Goal: Task Accomplishment & Management: Manage account settings

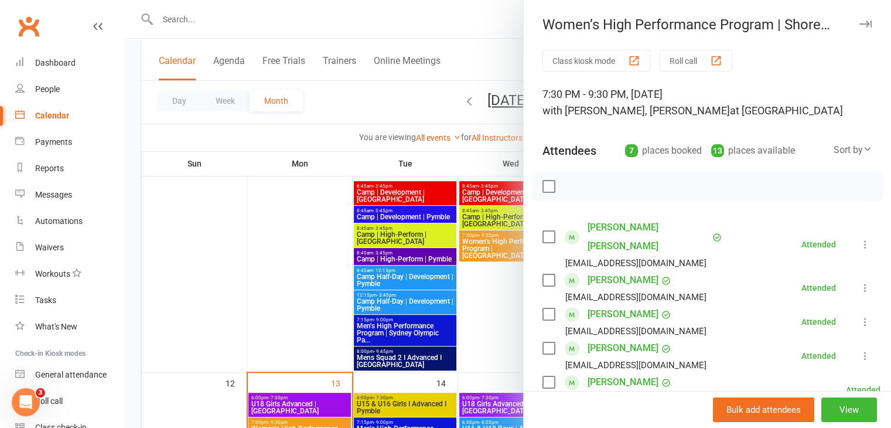
scroll to position [157, 0]
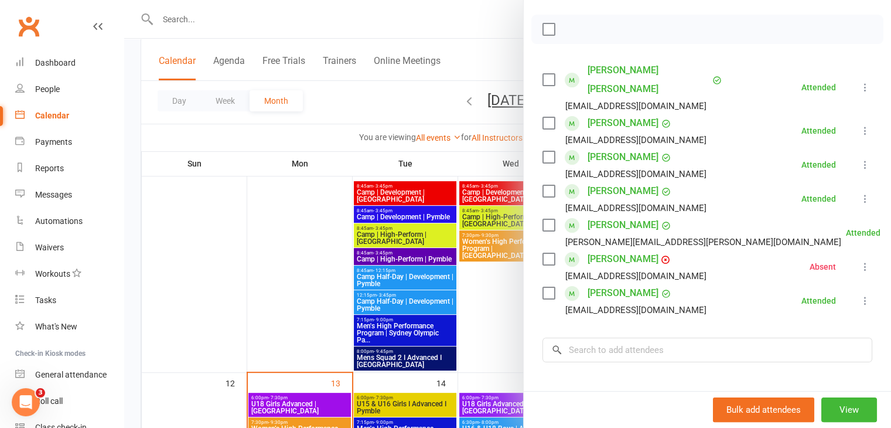
click at [127, 132] on div at bounding box center [507, 214] width 767 height 428
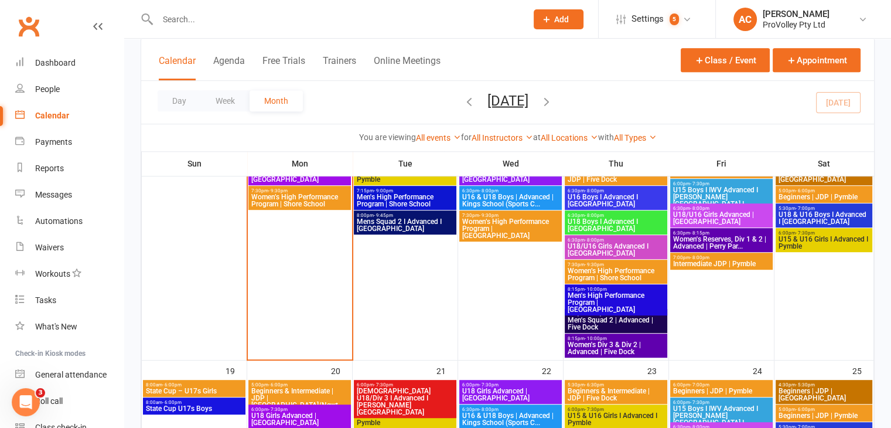
scroll to position [527, 0]
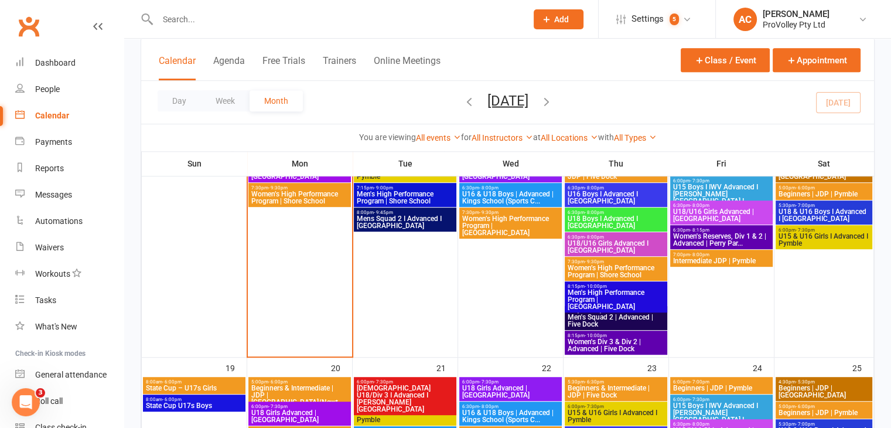
click at [623, 347] on span "Women's Div 3 & Div 2 | Advanced | Five Dock" at bounding box center [616, 345] width 98 height 14
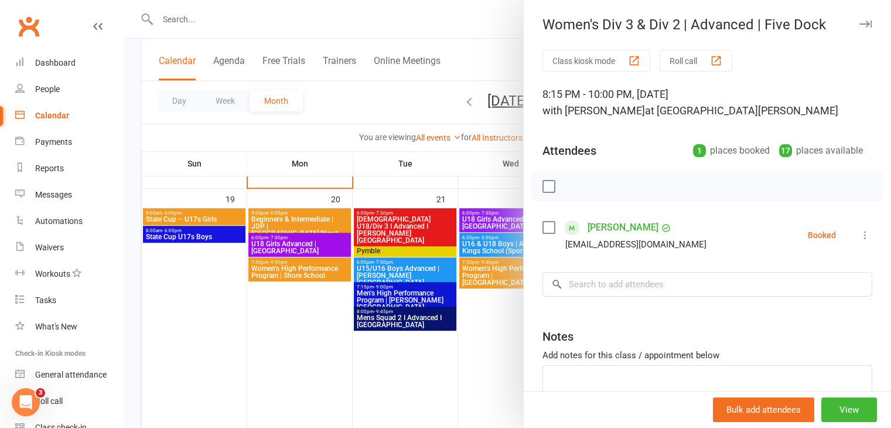
scroll to position [703, 0]
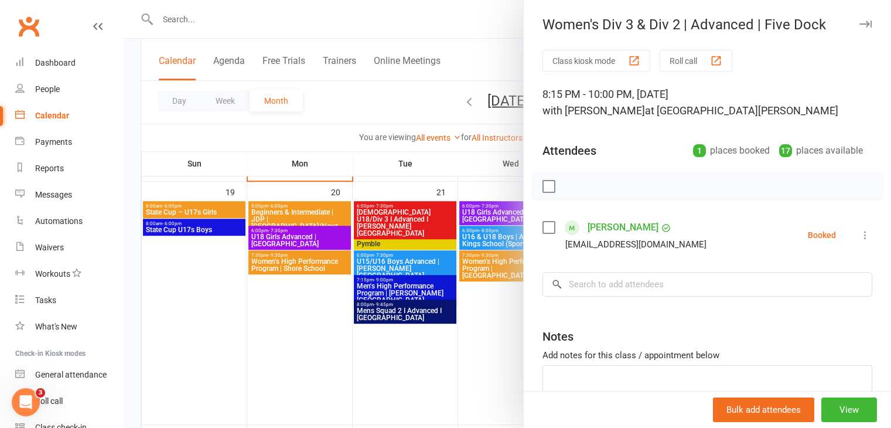
click at [483, 352] on div at bounding box center [507, 214] width 767 height 428
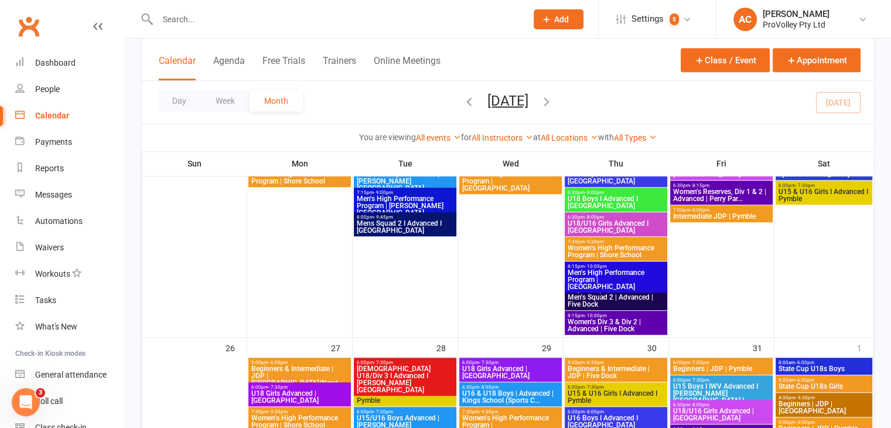
scroll to position [820, 0]
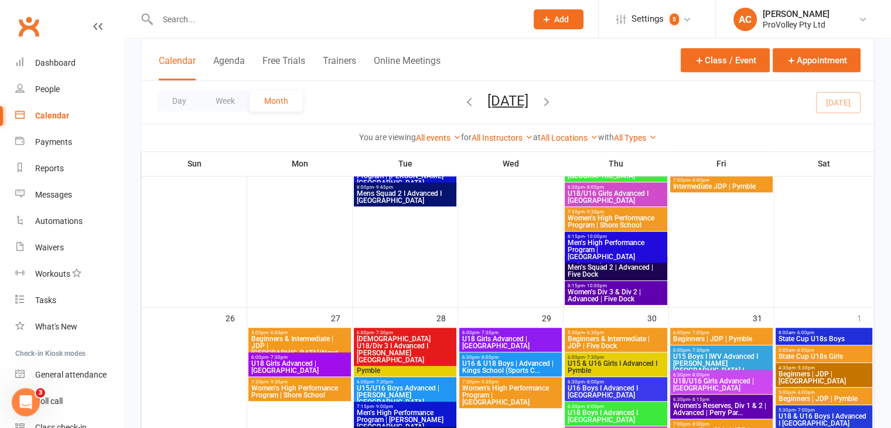
click at [593, 277] on span "Men's Squad 2 | Advanced | Five Dock" at bounding box center [616, 271] width 98 height 14
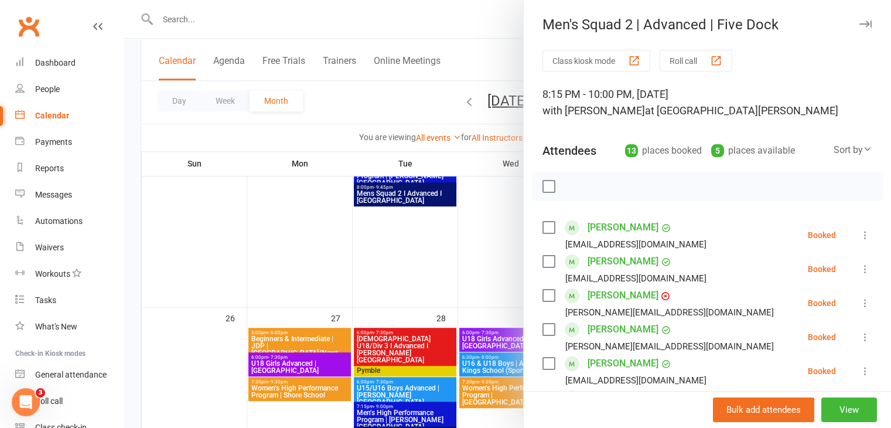
drag, startPoint x: 457, startPoint y: 248, endPoint x: 552, endPoint y: 270, distance: 97.3
click at [459, 248] on div at bounding box center [507, 214] width 767 height 428
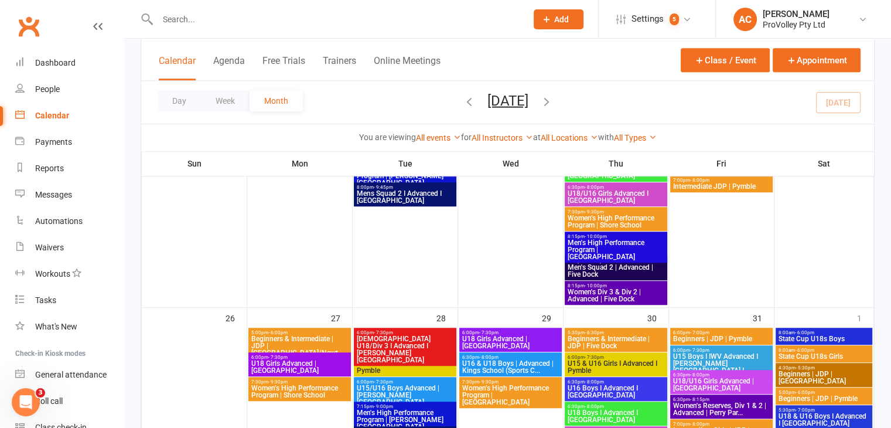
click at [605, 289] on span "Women's Div 3 & Div 2 | Advanced | Five Dock" at bounding box center [616, 295] width 98 height 14
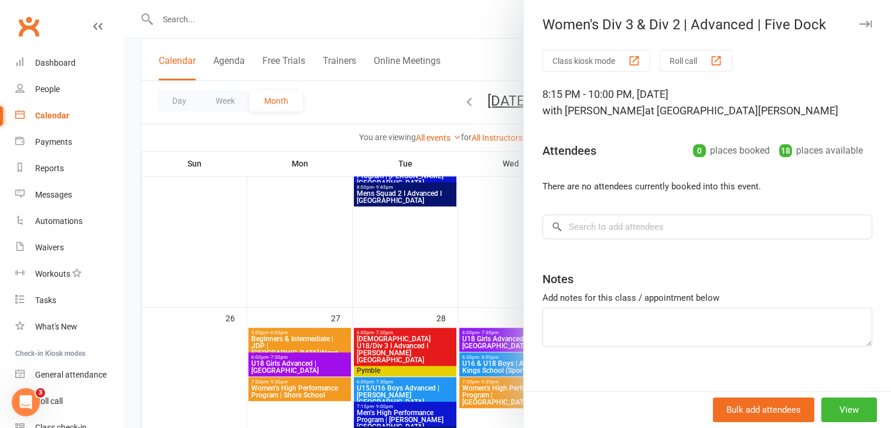
click at [476, 256] on div at bounding box center [507, 214] width 767 height 428
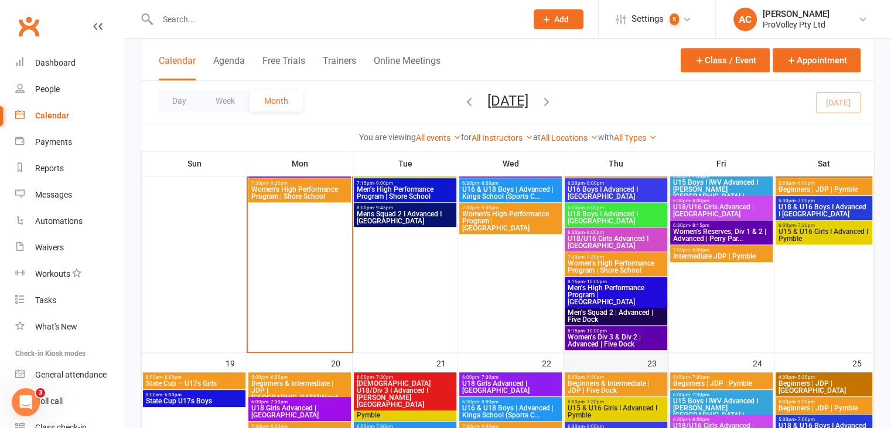
scroll to position [527, 0]
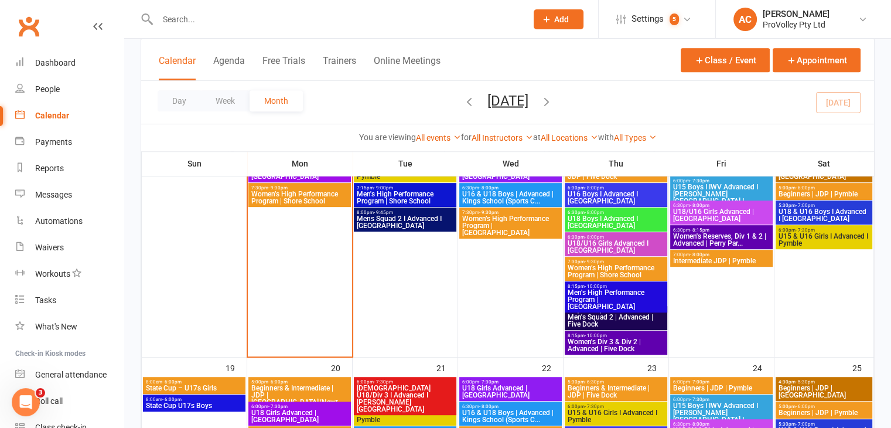
click at [612, 343] on span "Women's Div 3 & Div 2 | Advanced | Five Dock" at bounding box center [616, 345] width 98 height 14
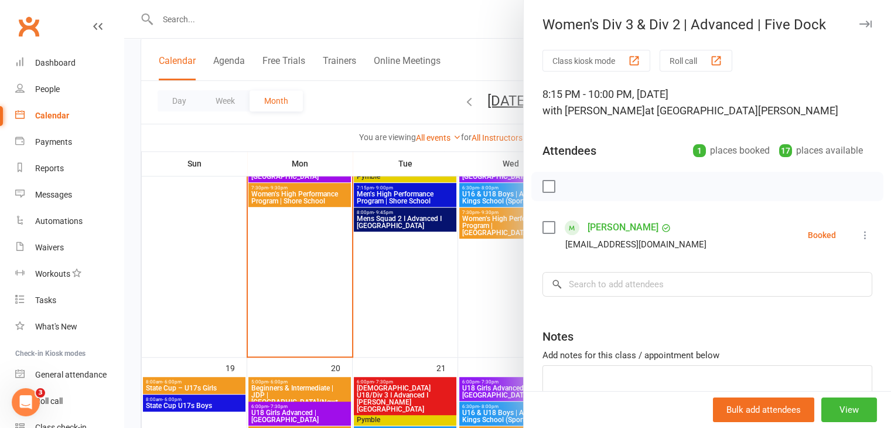
click at [501, 298] on div at bounding box center [507, 214] width 767 height 428
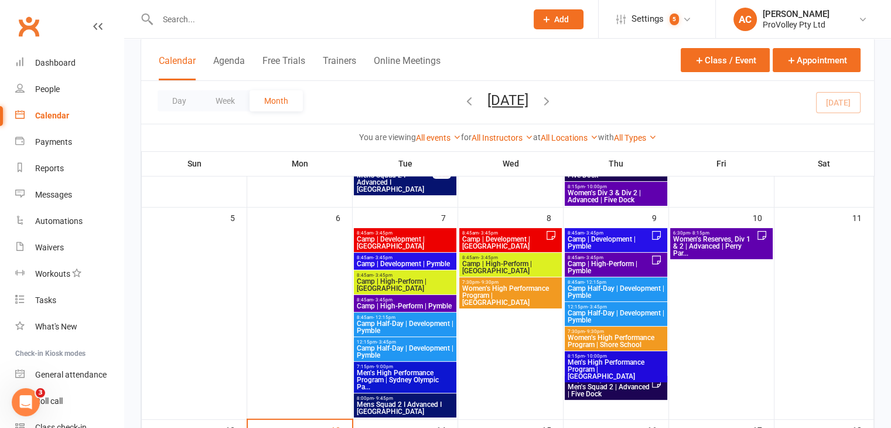
scroll to position [234, 0]
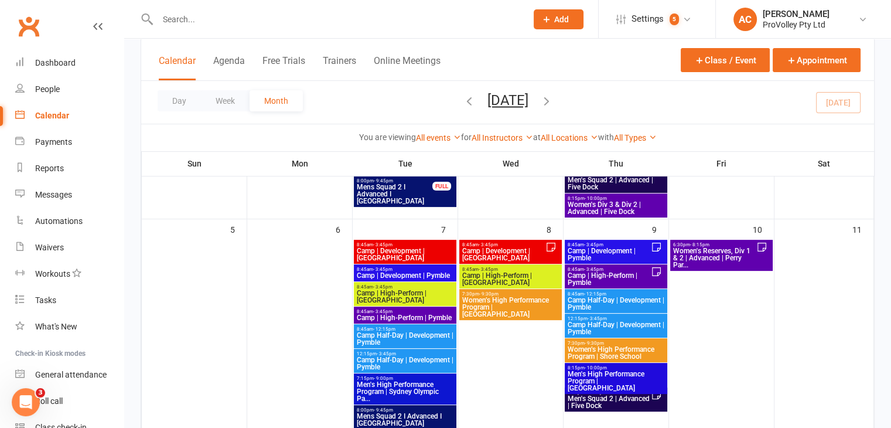
click at [725, 251] on span "Women's Reserves, Div 1 & 2 | Advanced | Perry Par..." at bounding box center [715, 257] width 84 height 21
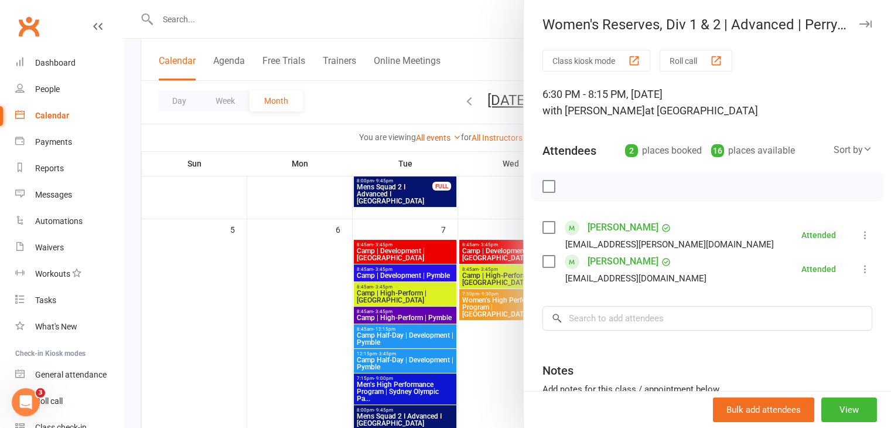
click at [643, 226] on link "Beatriz Hadler Boggiani" at bounding box center [623, 227] width 71 height 19
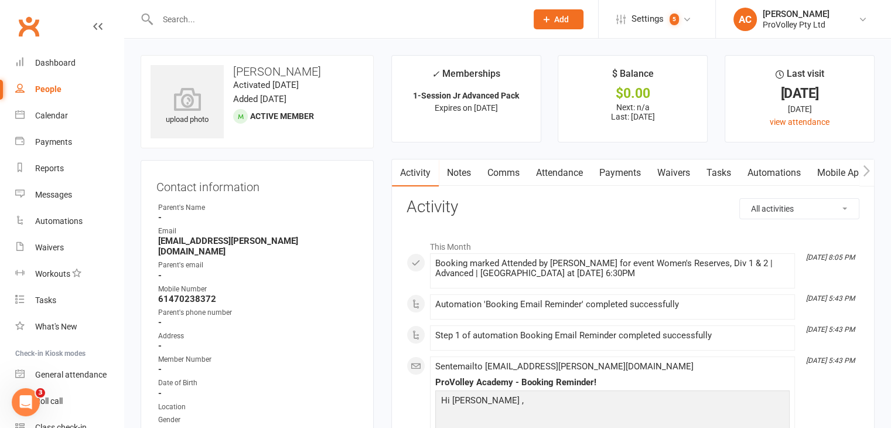
drag, startPoint x: 226, startPoint y: 52, endPoint x: 355, endPoint y: 64, distance: 130.0
click at [274, 73] on h3 "Beatriz Hadler Boggiani" at bounding box center [257, 71] width 213 height 13
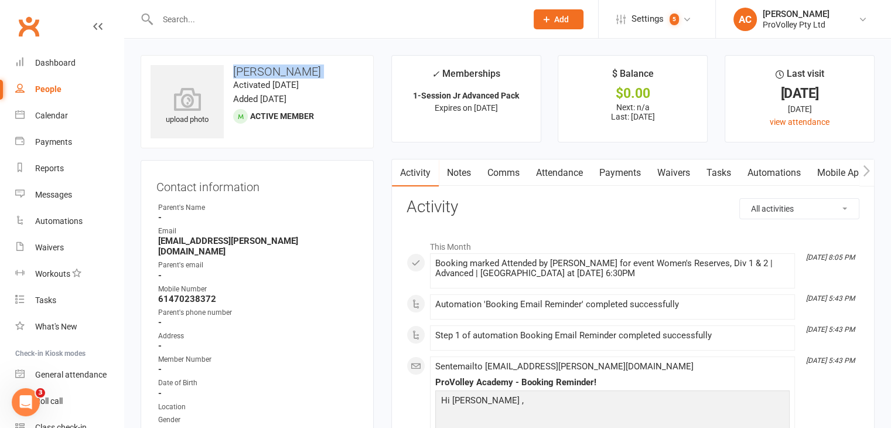
click at [274, 73] on h3 "Beatriz Hadler Boggiani" at bounding box center [257, 71] width 213 height 13
copy h3 "Beatriz Hadler Boggiani"
click at [329, 15] on input "text" at bounding box center [336, 19] width 364 height 16
paste input "Beatriz Hadler Boggiani"
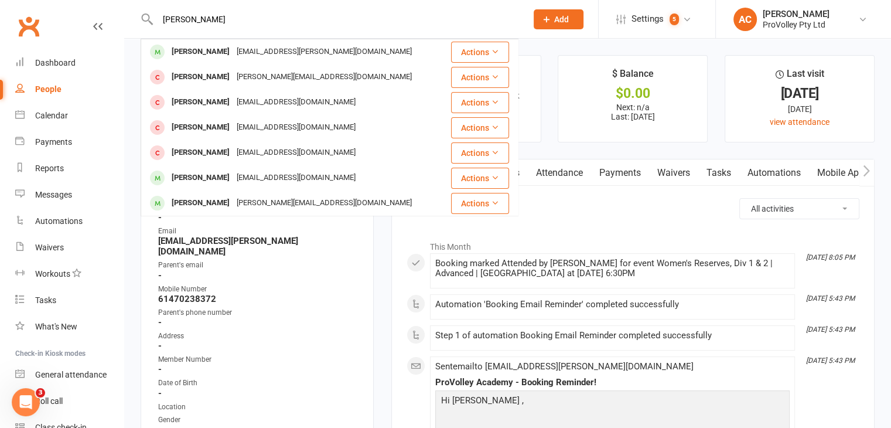
click at [286, 22] on input "Beatriz Hadler Boggiani" at bounding box center [336, 19] width 364 height 16
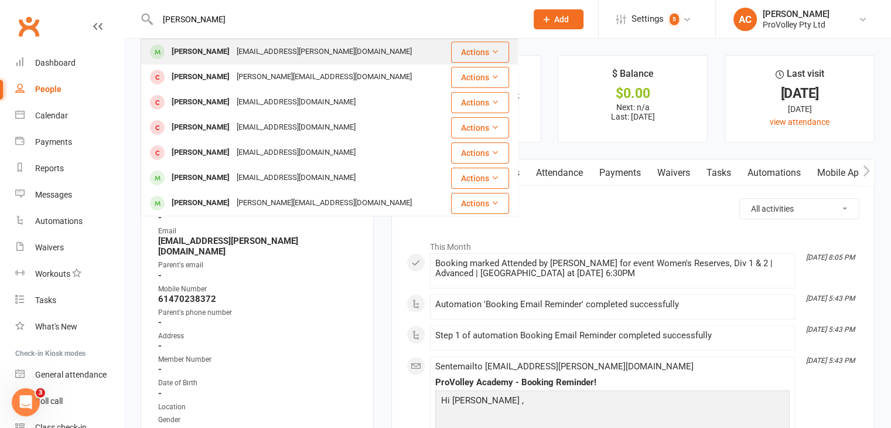
type input "Beatriz Hadler Boggiani"
click at [302, 54] on div "bia.hadler@gmail.com" at bounding box center [324, 51] width 182 height 17
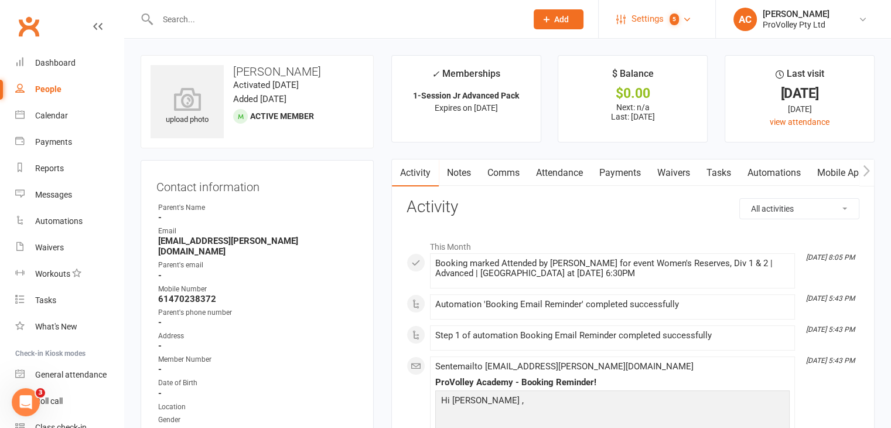
click at [664, 17] on count-badge "5" at bounding box center [671, 19] width 15 height 26
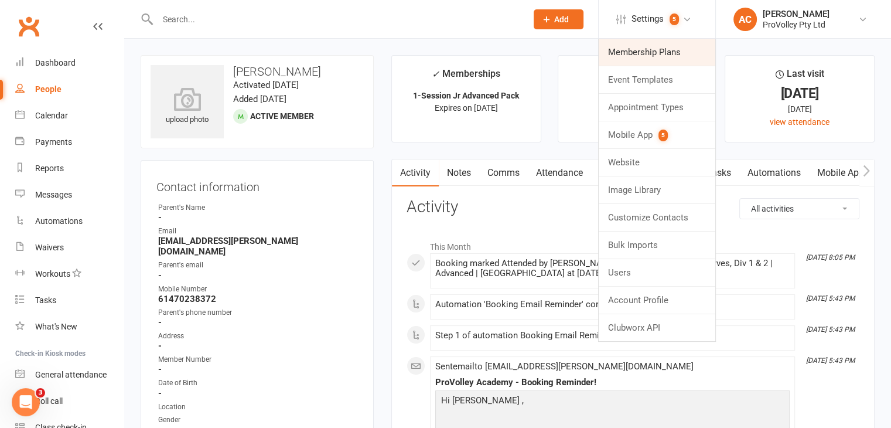
click at [684, 50] on link "Membership Plans" at bounding box center [657, 52] width 117 height 27
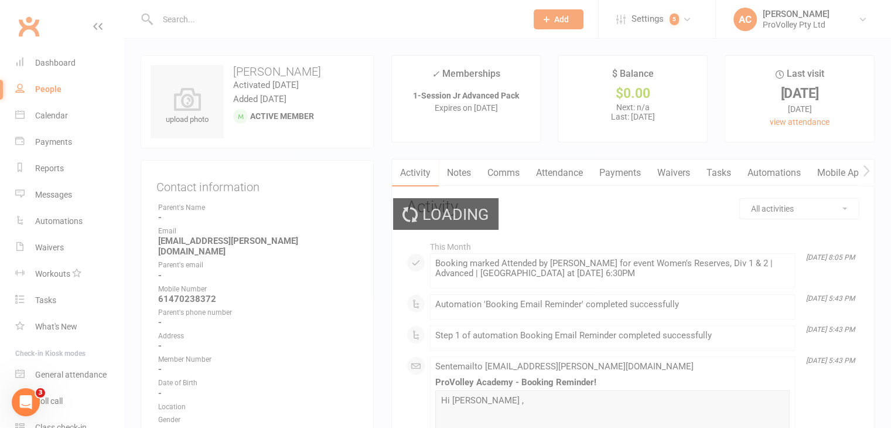
select select "100"
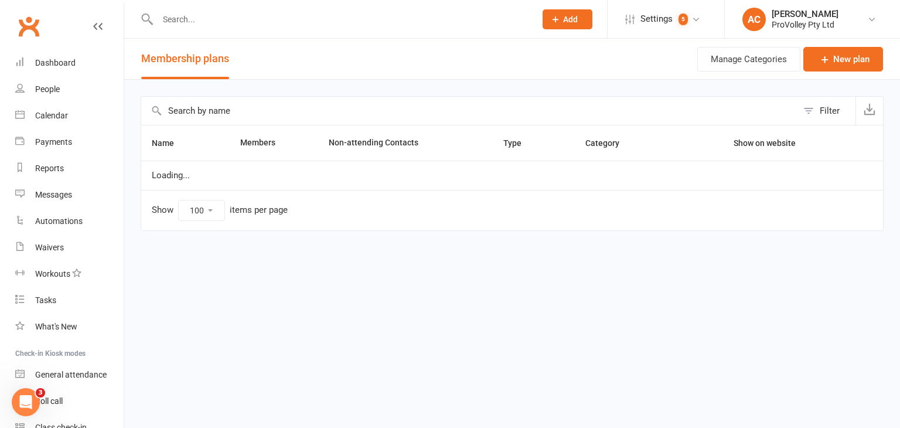
click at [286, 118] on input "text" at bounding box center [469, 111] width 656 height 28
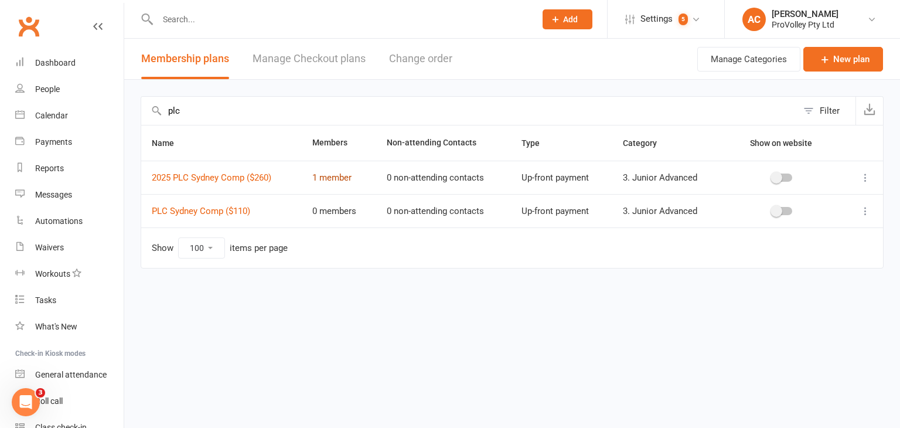
type input "plc"
click at [341, 180] on link "1 member" at bounding box center [331, 177] width 39 height 11
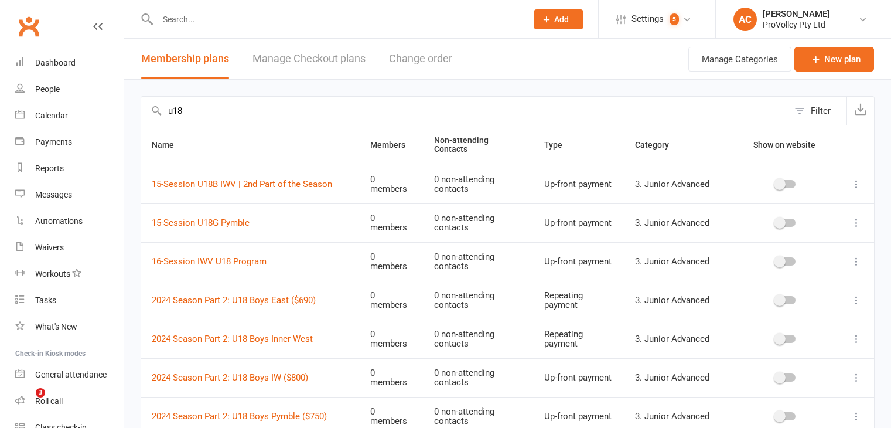
select select "100"
